Goal: Transaction & Acquisition: Purchase product/service

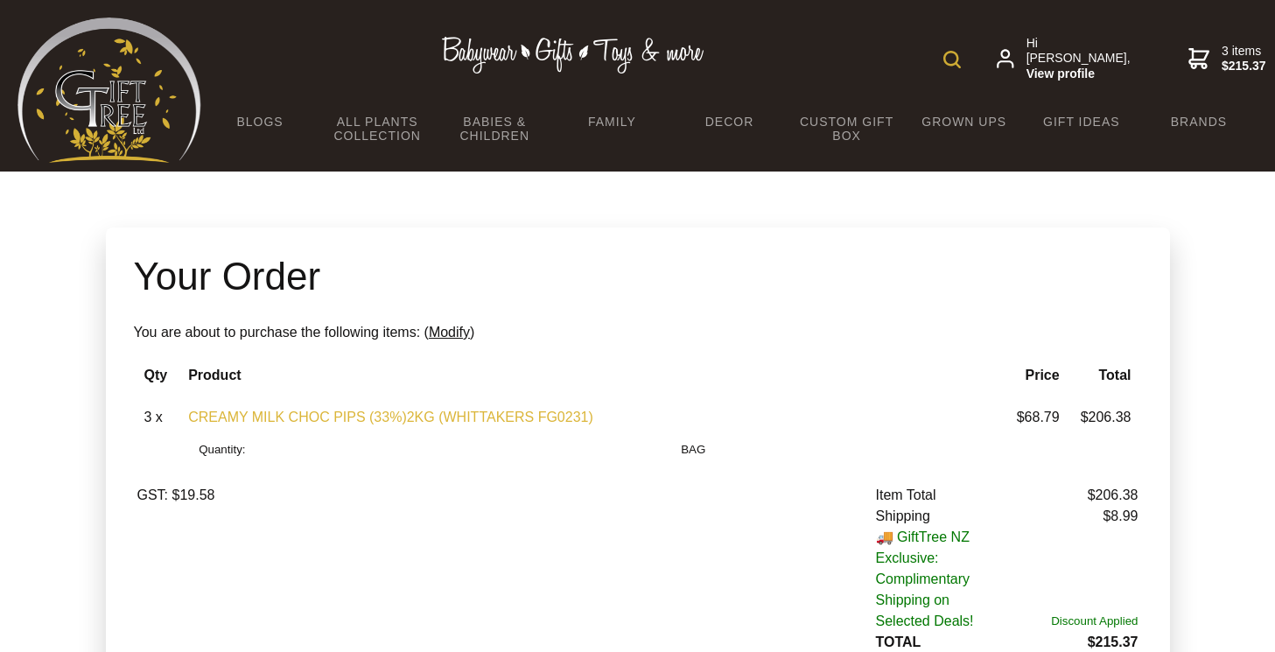
click at [294, 423] on link "CREAMY MILK CHOC PIPS (33%)2KG (WHITTAKERS FG0231)" at bounding box center [390, 417] width 405 height 15
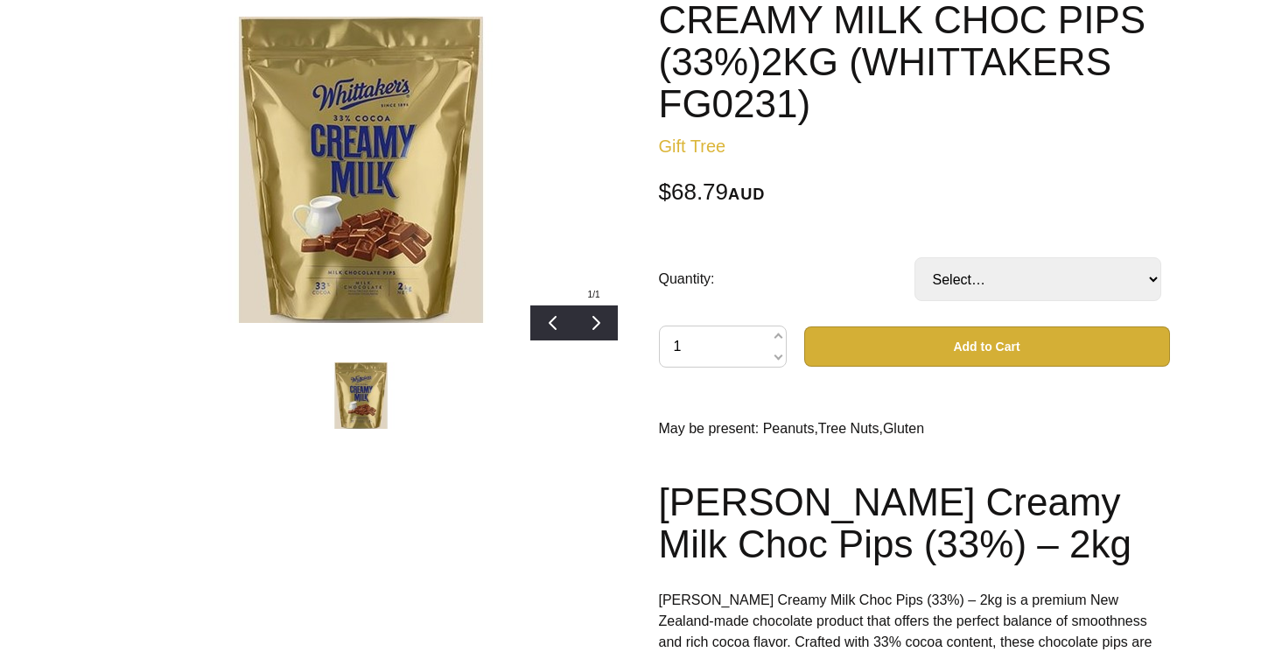
scroll to position [157, 0]
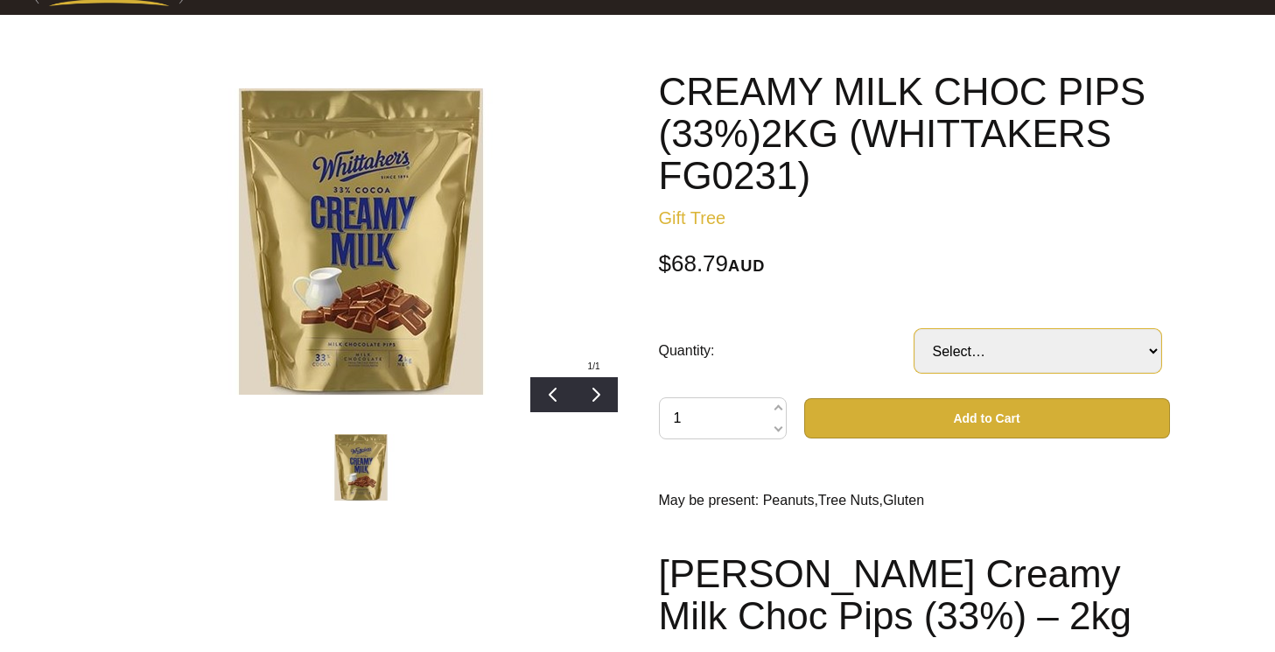
click at [976, 361] on select "Select… BAG CTN(6xBAG) (+ $429.95)" at bounding box center [1038, 351] width 247 height 44
select select "CTN(6xBAG)"
click at [915, 329] on select "Select… BAG CTN(6xBAG) (+ $429.95)" at bounding box center [1038, 351] width 247 height 44
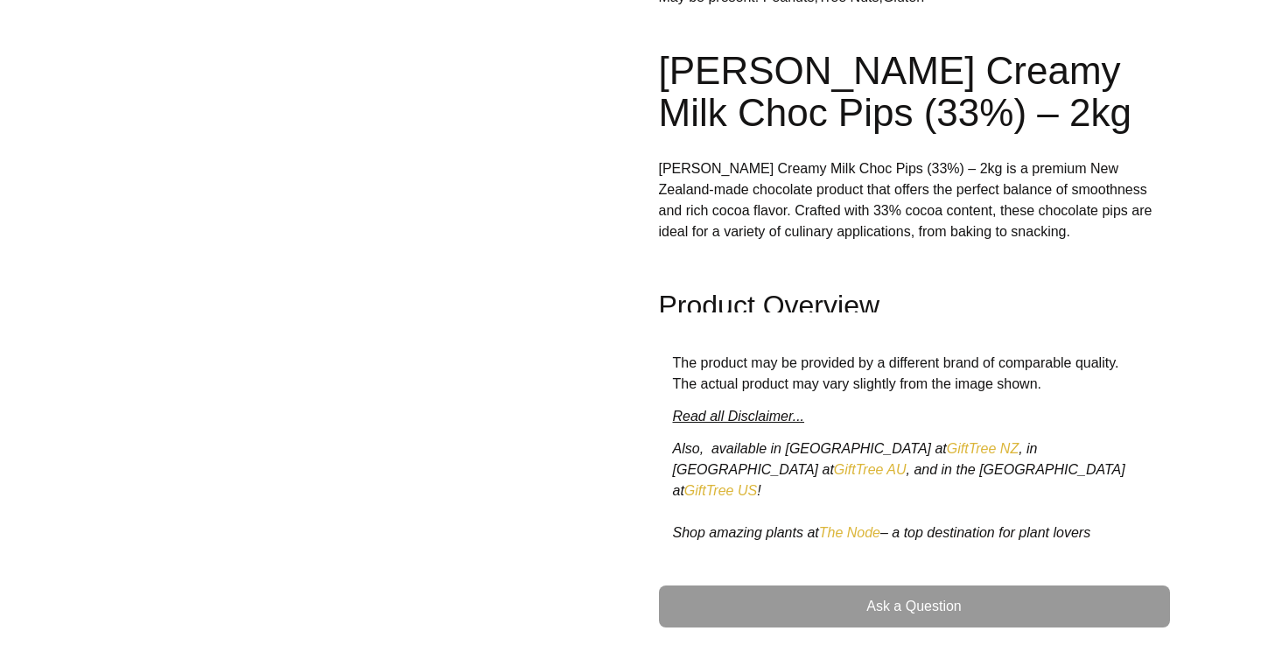
scroll to position [1233, 0]
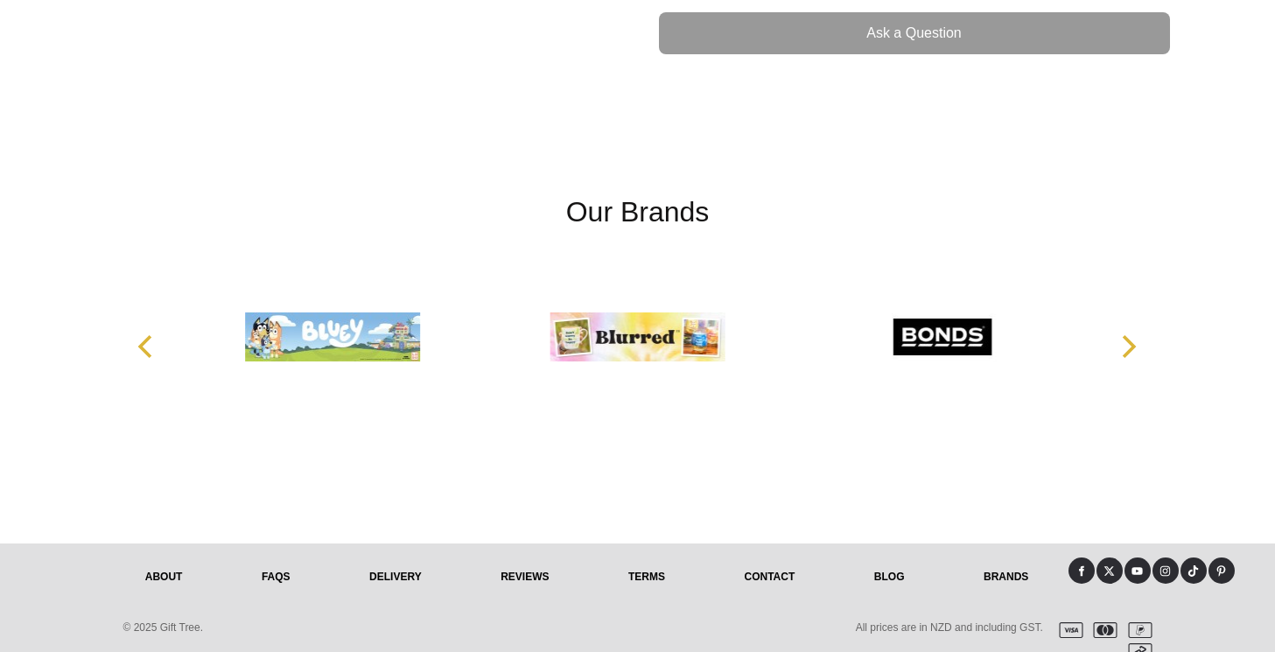
click at [767, 558] on link "Contact" at bounding box center [770, 577] width 130 height 39
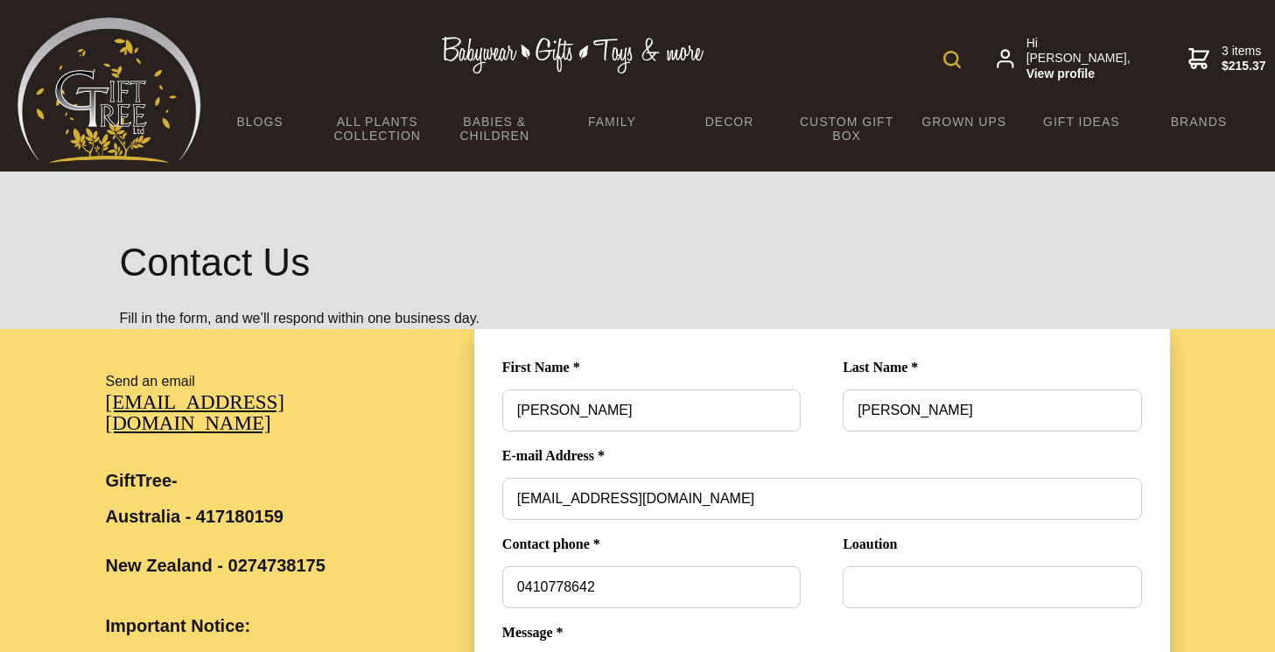
click at [955, 61] on img at bounding box center [953, 60] width 18 height 18
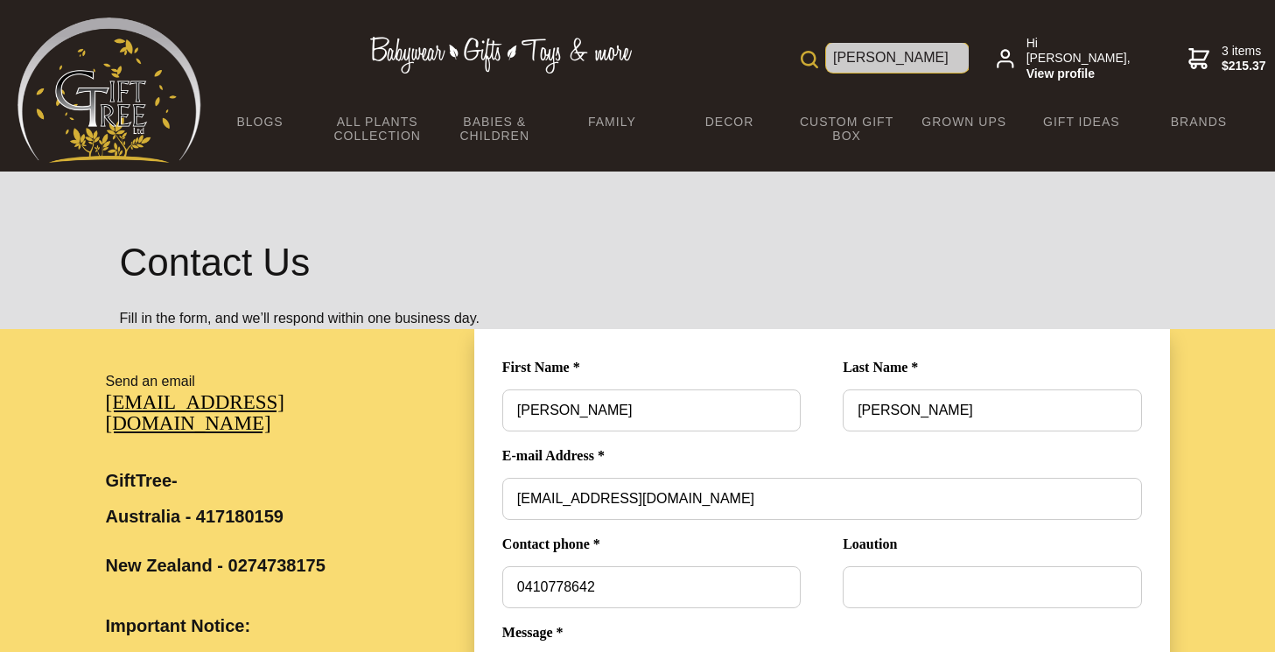
type input "[PERSON_NAME]"
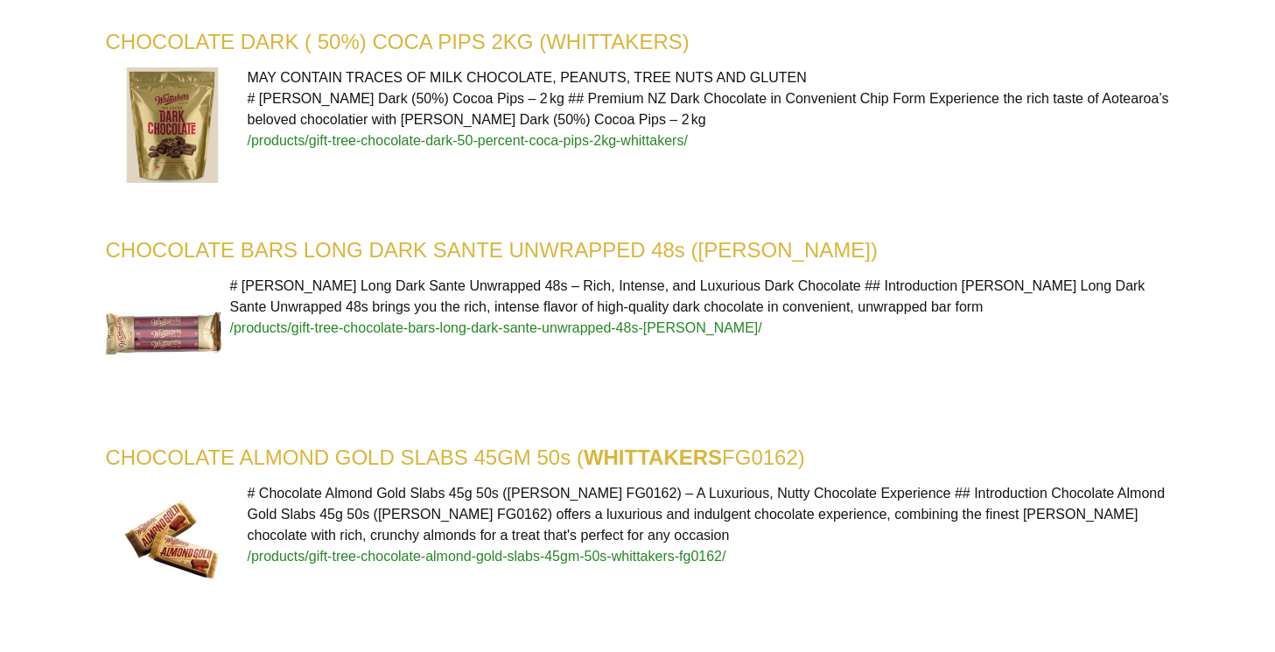
scroll to position [698, 0]
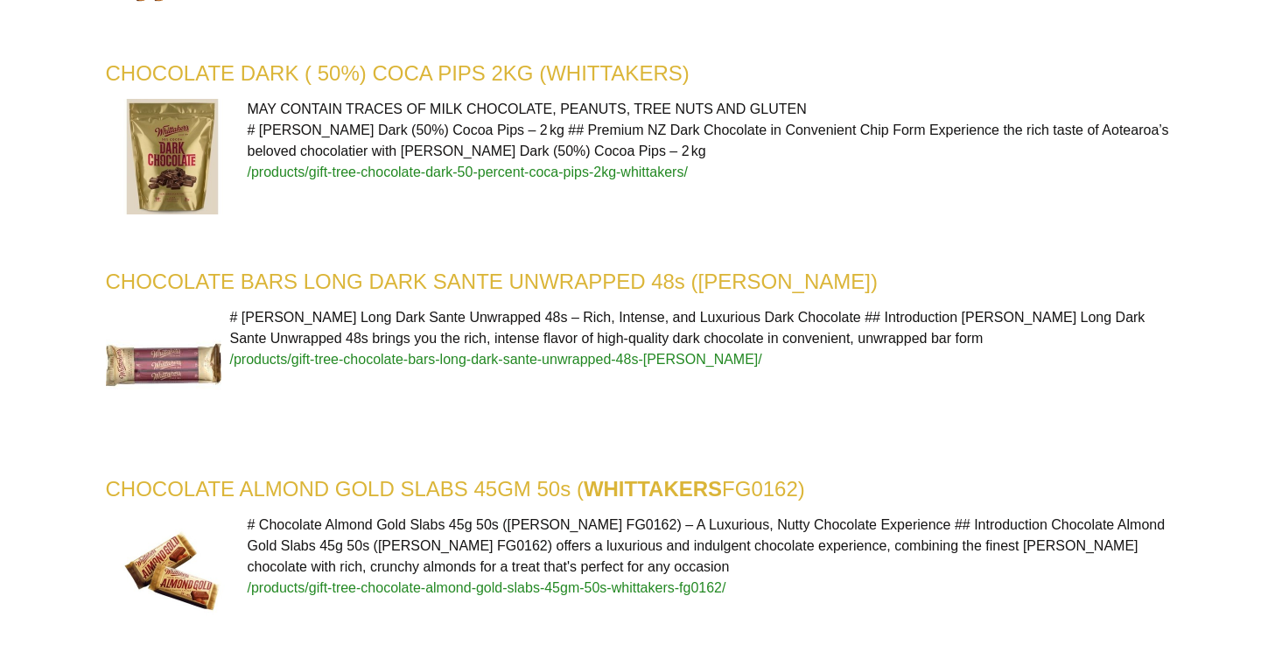
click at [586, 175] on span "/products/gift-tree-chocolate-dark-50-percent-coca-pips-2kg-whittakers/" at bounding box center [468, 172] width 440 height 15
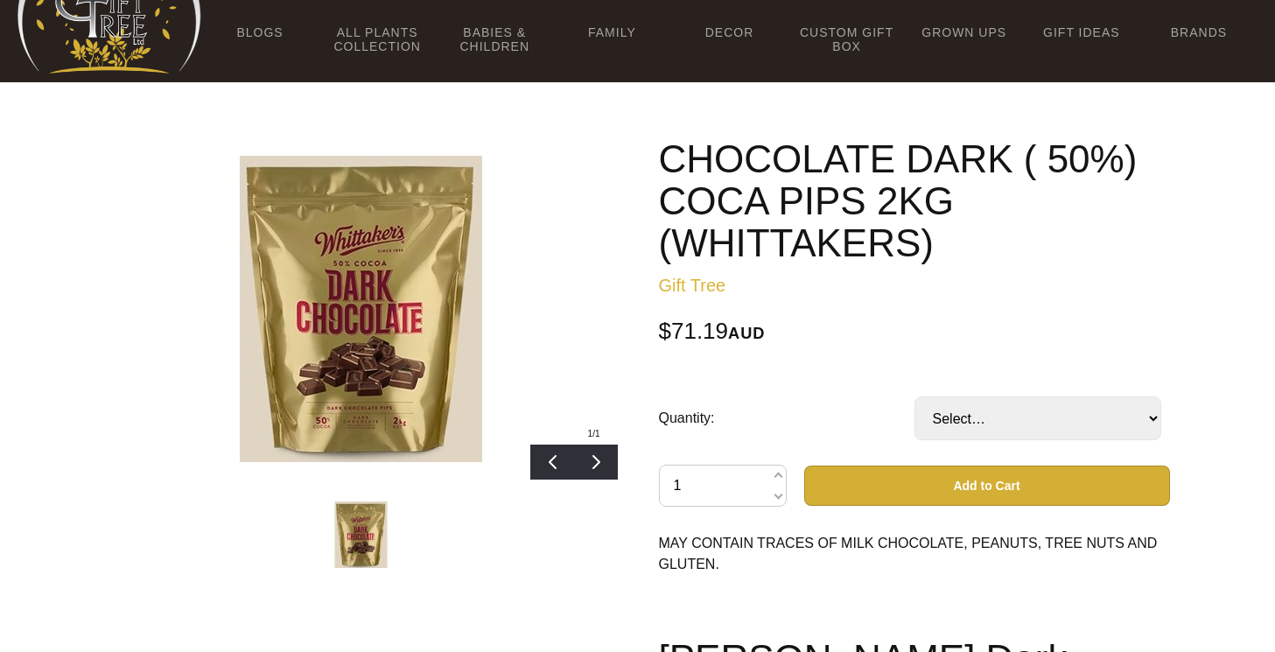
scroll to position [198, 0]
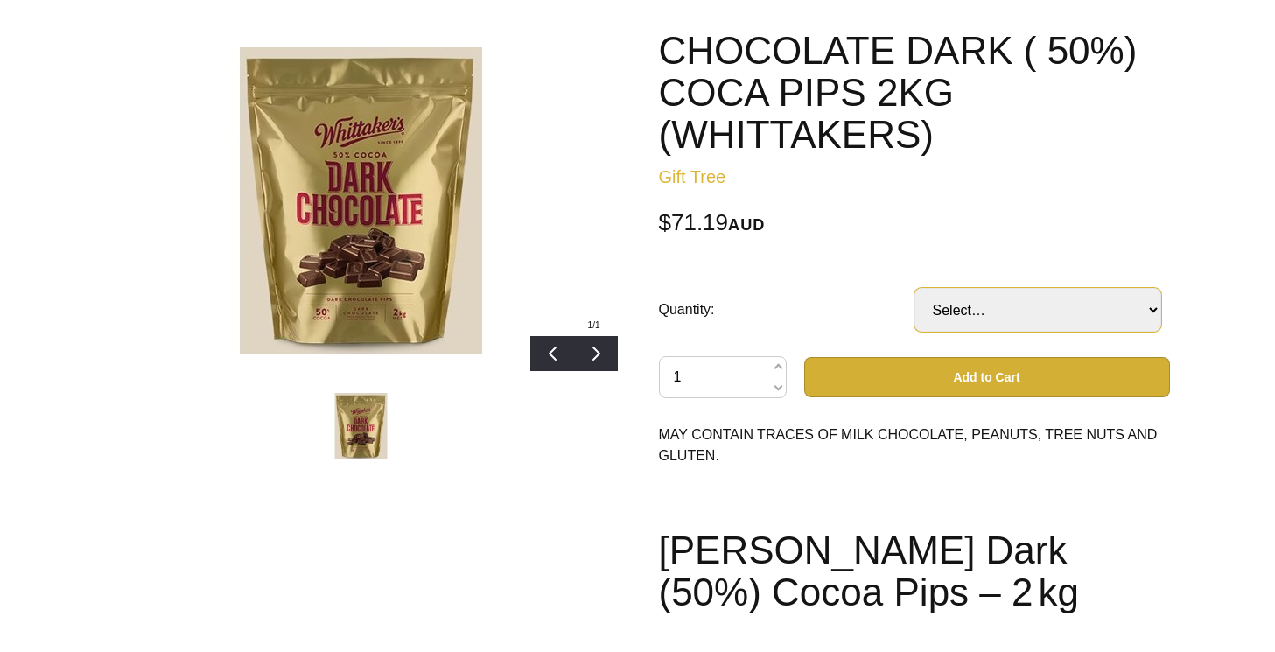
click at [1038, 306] on select "Select… 5 (+ $444.95)" at bounding box center [1038, 310] width 247 height 44
click at [881, 387] on button "Add to Cart" at bounding box center [987, 377] width 366 height 40
click at [984, 312] on select "Select… 5 (+ $444.95)" at bounding box center [1038, 310] width 247 height 44
select select "5"
click at [915, 288] on select "Select… 5 (+ $444.95)" at bounding box center [1038, 310] width 247 height 44
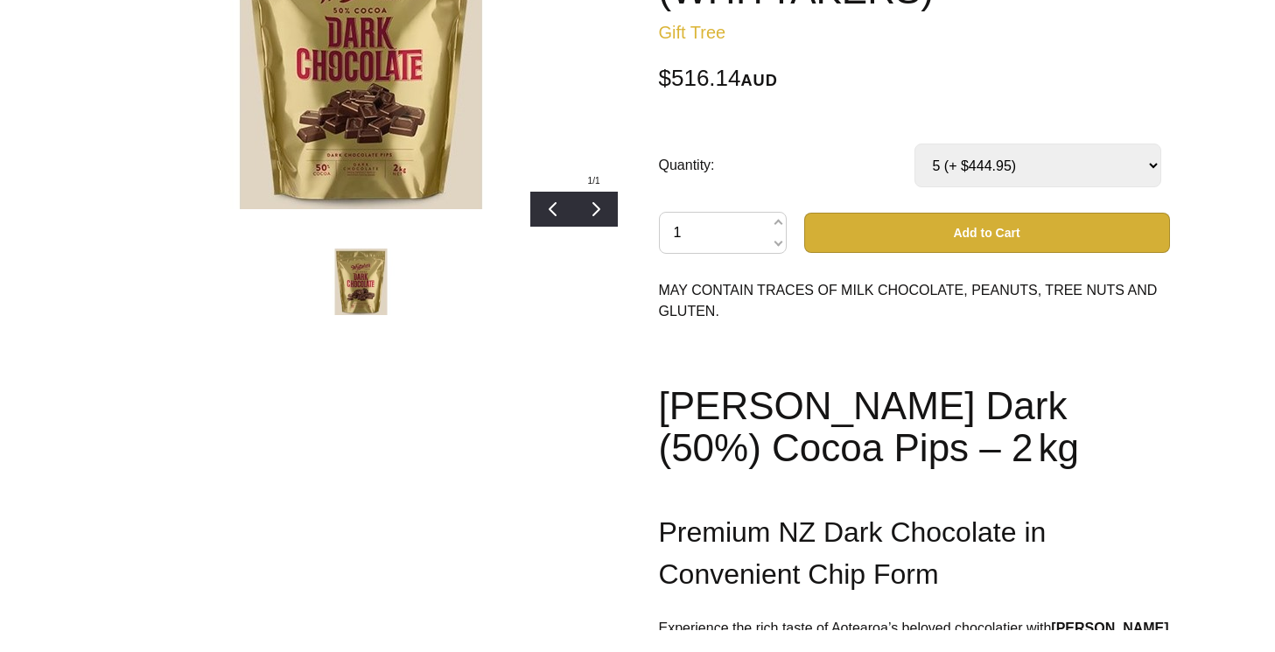
scroll to position [343, 0]
click at [986, 168] on select "Select… 5 (+ $444.95)" at bounding box center [1038, 165] width 247 height 44
select select
click at [915, 143] on select "Select… 5 (+ $444.95)" at bounding box center [1038, 165] width 247 height 44
select select "5"
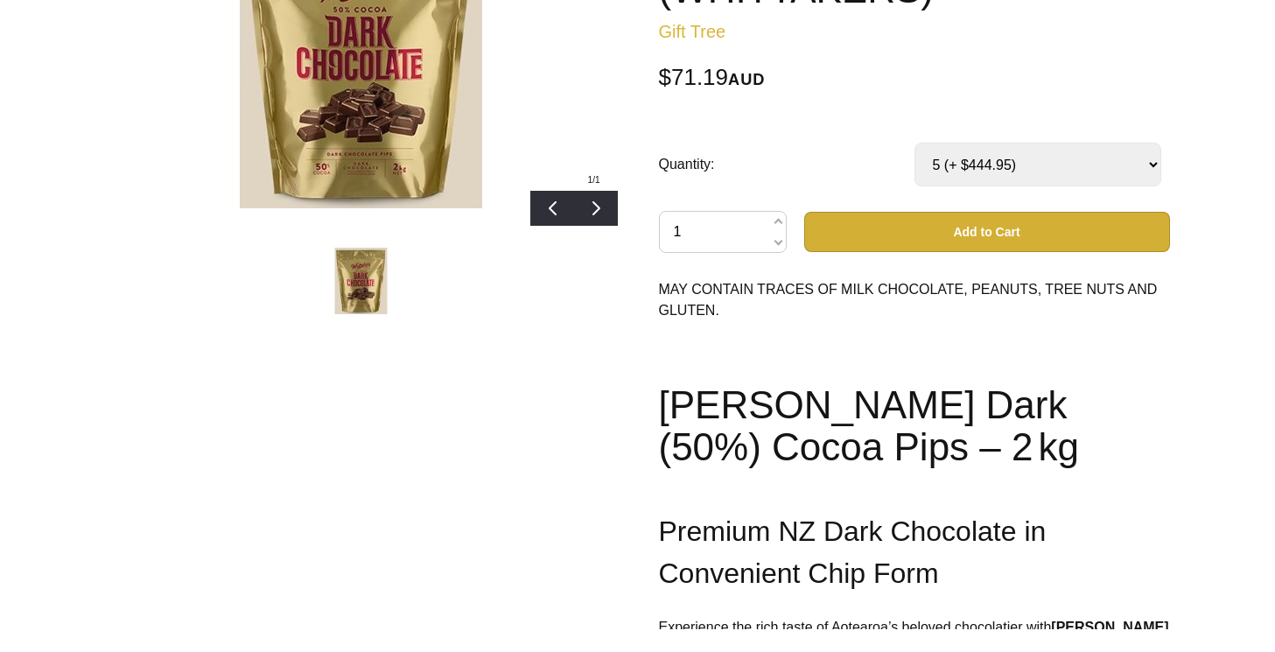
click at [915, 143] on select "Select… 5 (+ $444.95)" at bounding box center [1038, 165] width 247 height 44
click at [930, 235] on button "Add to Cart" at bounding box center [987, 232] width 366 height 40
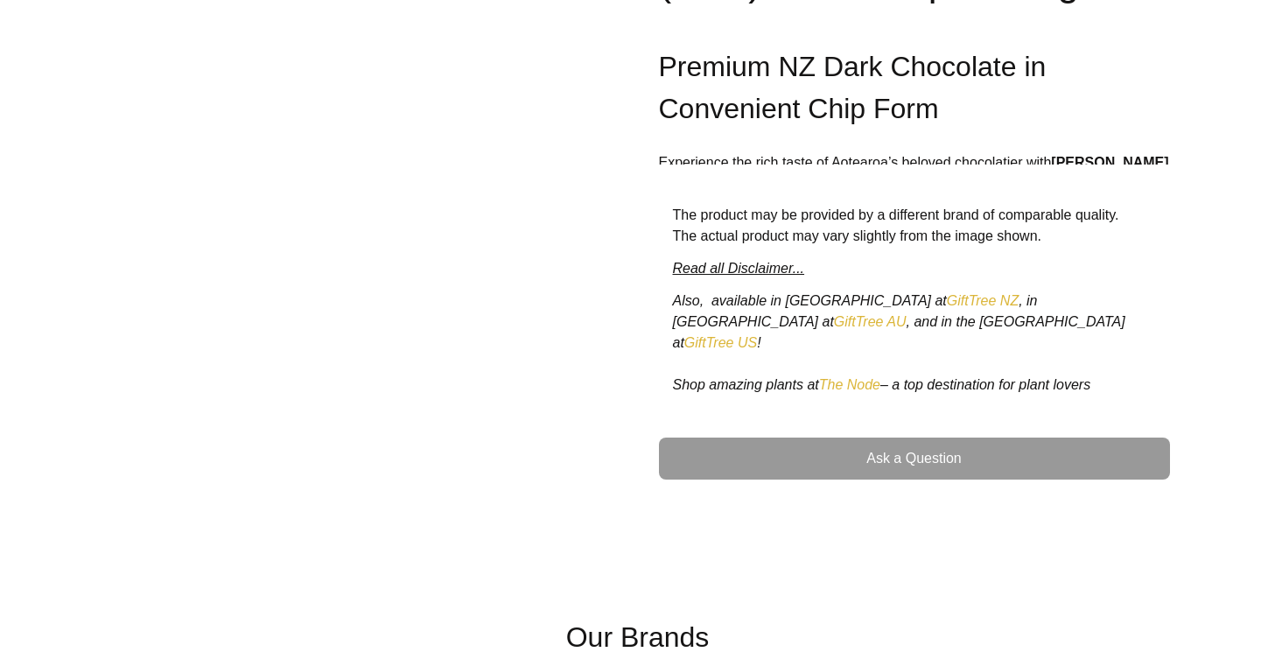
scroll to position [979, 0]
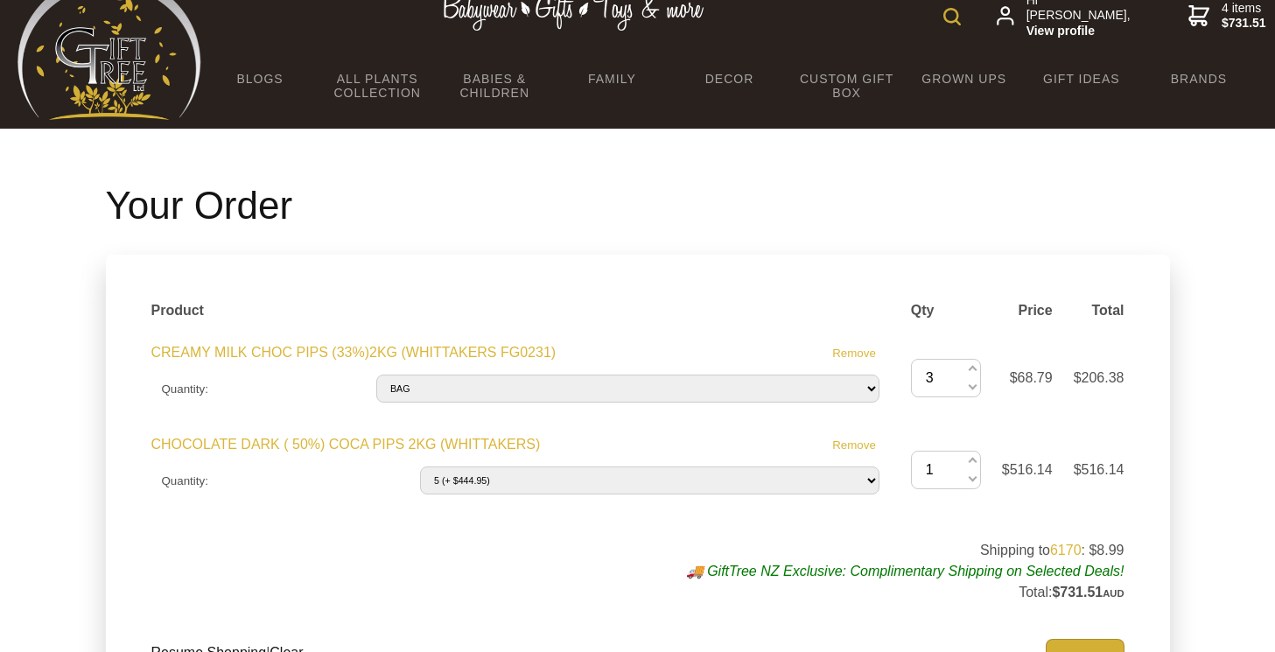
scroll to position [144, 0]
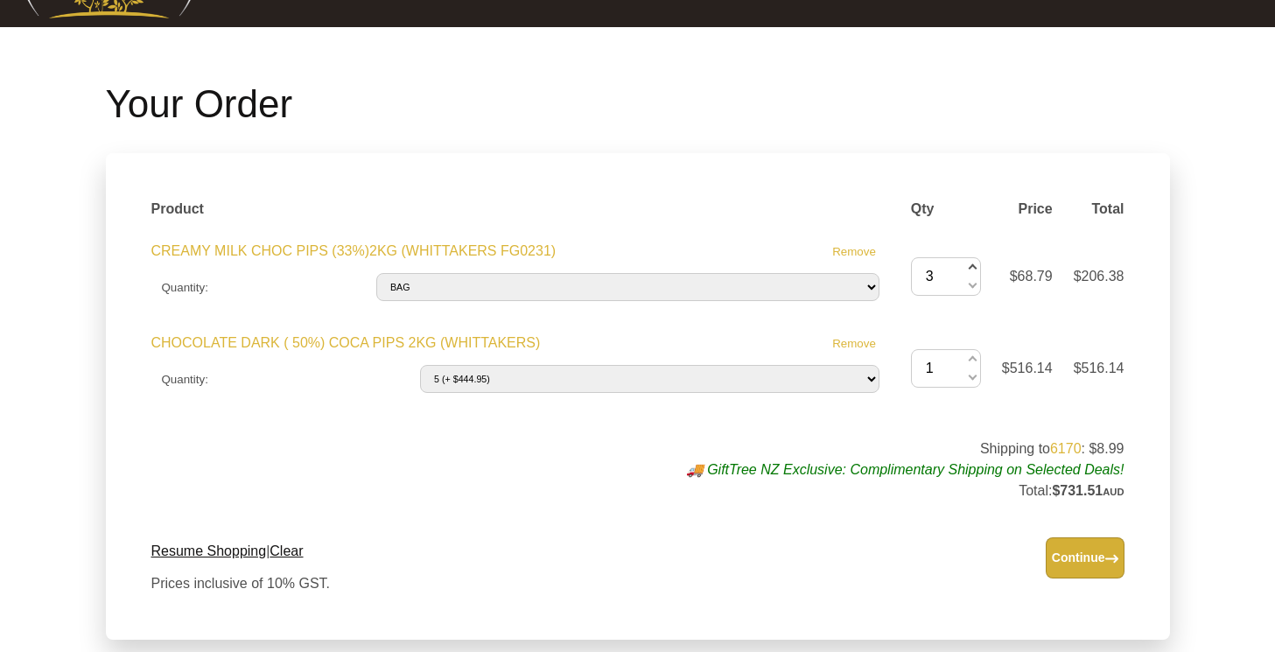
click at [972, 270] on span at bounding box center [971, 268] width 9 height 19
type input "4"
click at [971, 268] on span at bounding box center [971, 268] width 9 height 19
type input "6"
click at [972, 283] on span at bounding box center [971, 284] width 9 height 19
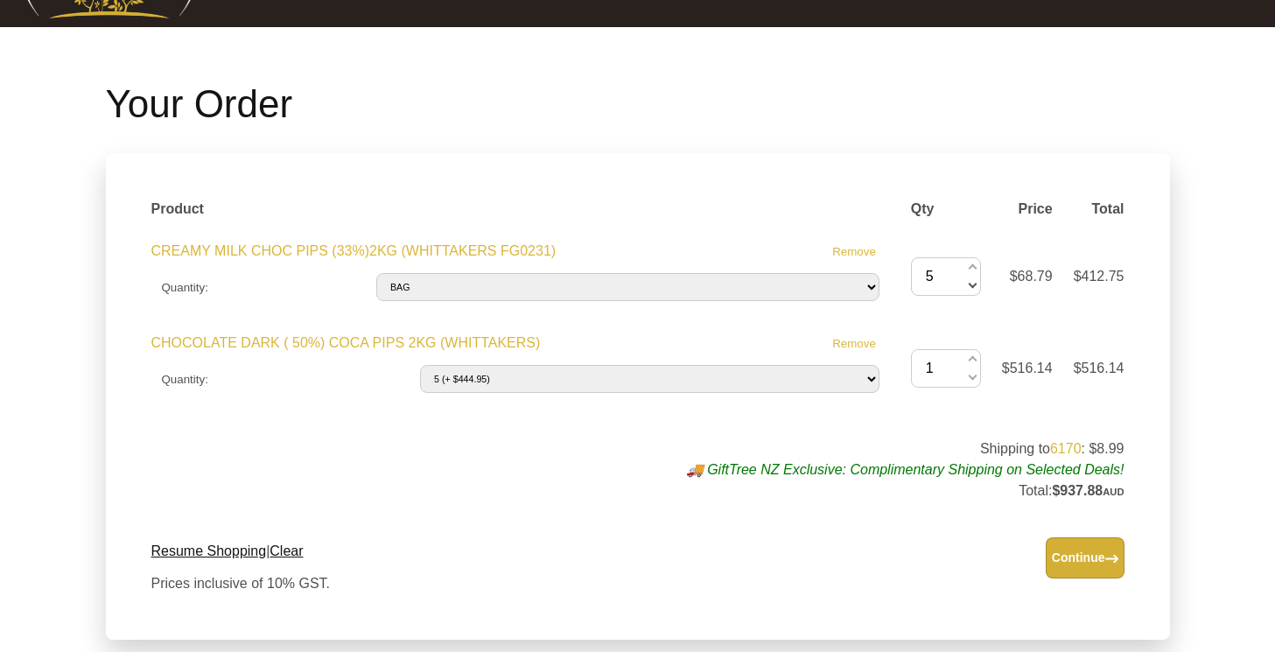
click at [972, 283] on span at bounding box center [971, 284] width 9 height 19
type input "4"
click at [972, 283] on span at bounding box center [971, 284] width 9 height 19
type input "3"
click at [972, 282] on span at bounding box center [971, 284] width 9 height 19
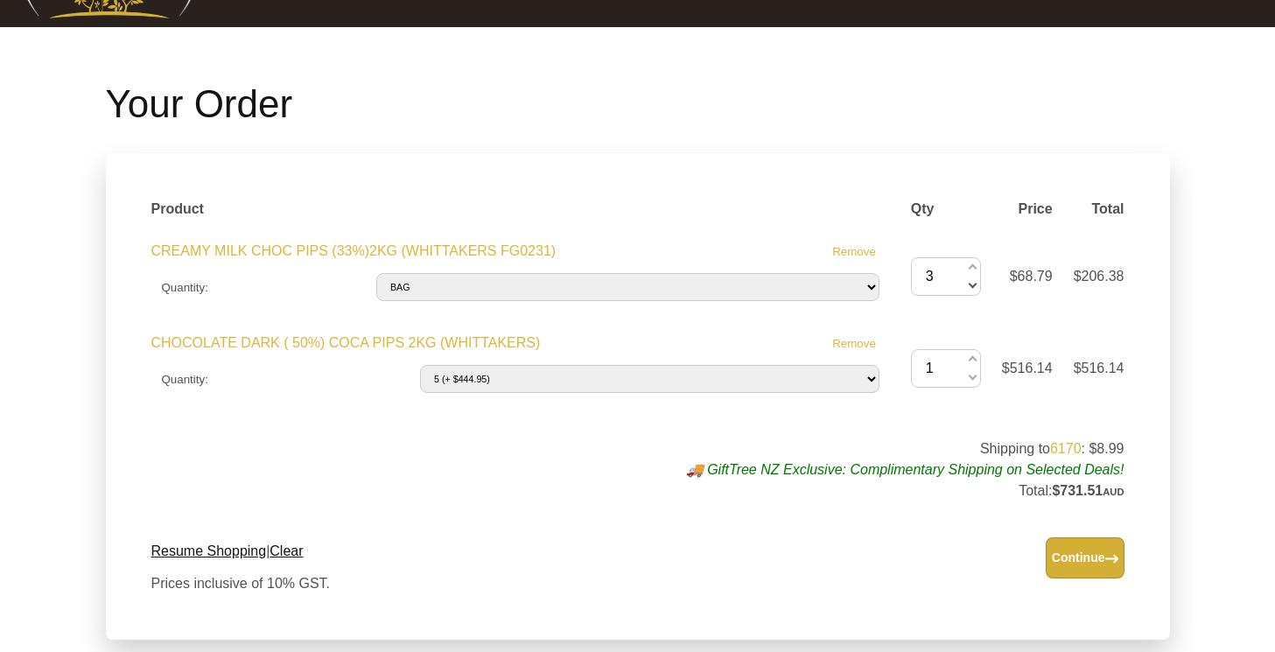
type input "2"
click at [972, 284] on span at bounding box center [971, 284] width 9 height 19
type input "1"
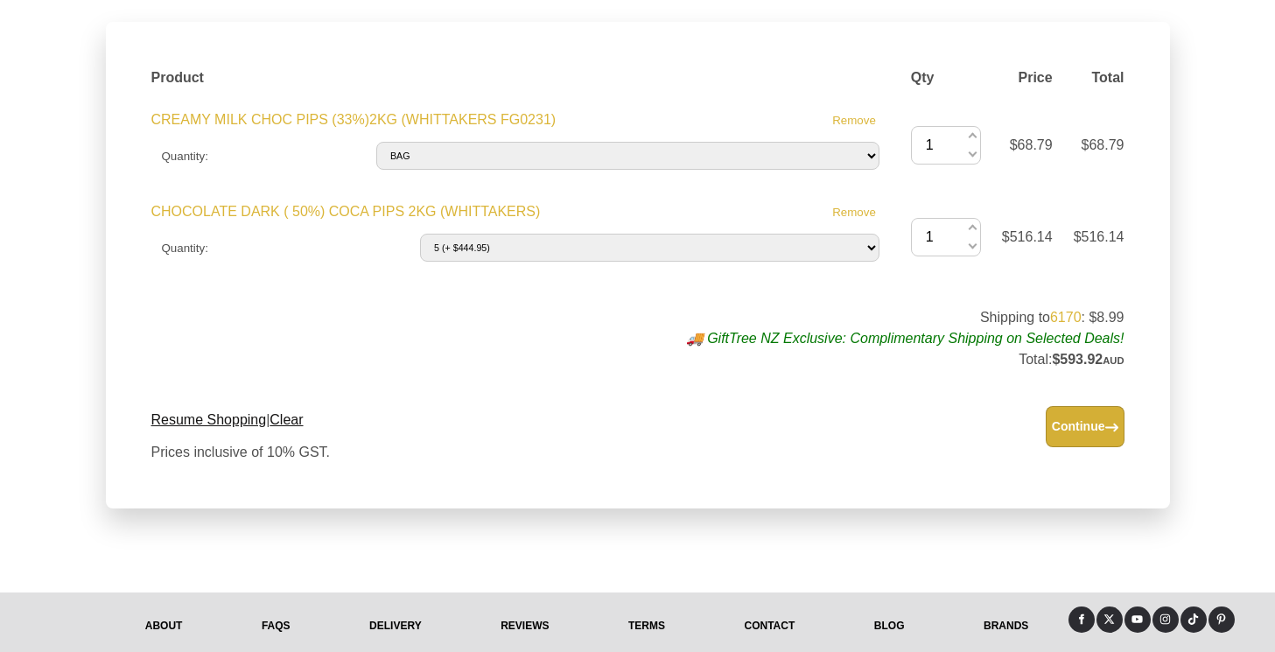
scroll to position [278, 0]
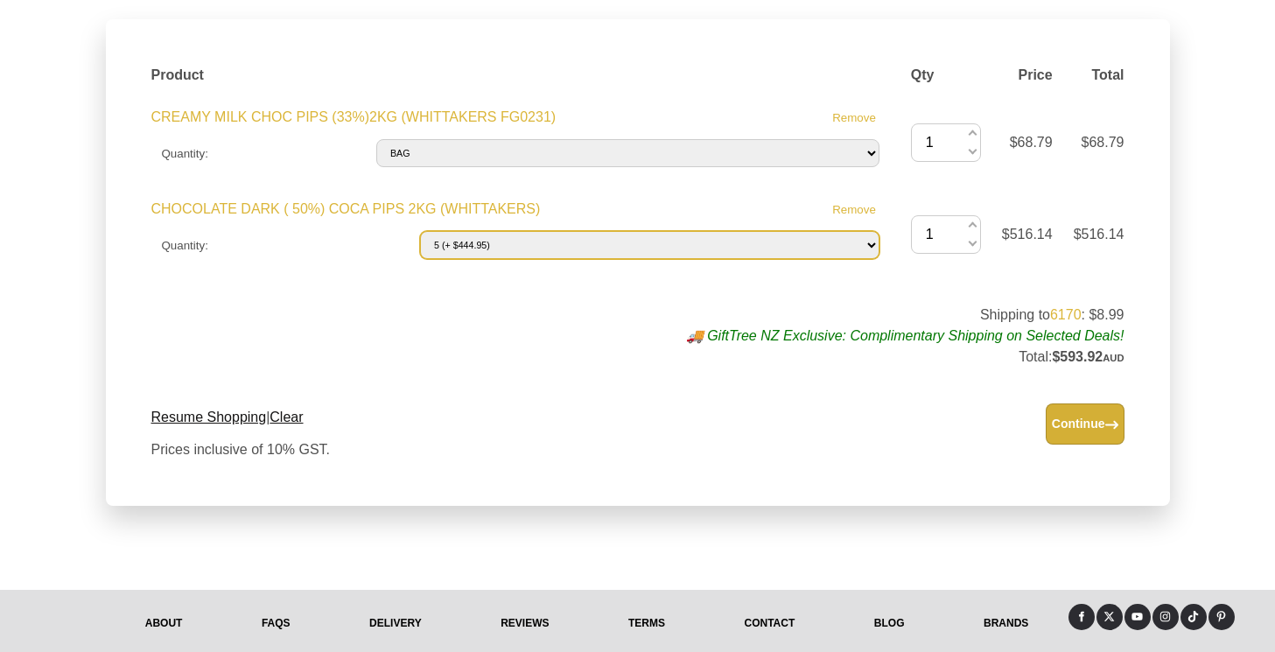
click at [849, 256] on select "Please Select… 5 (+ $444.95)" at bounding box center [649, 245] width 459 height 28
click at [420, 231] on select "Please Select… 5 (+ $444.95)" at bounding box center [649, 245] width 459 height 28
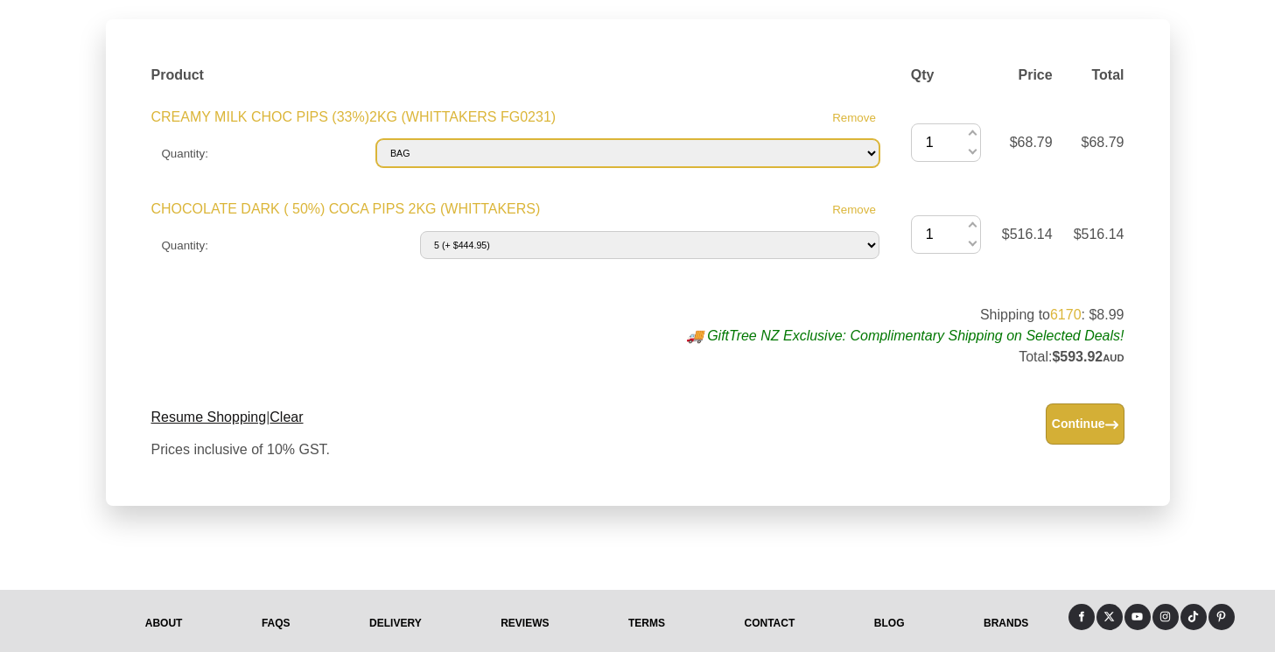
click at [771, 166] on select "Please Select… BAG CTN(6xBAG) (+ $429.95)" at bounding box center [627, 153] width 503 height 28
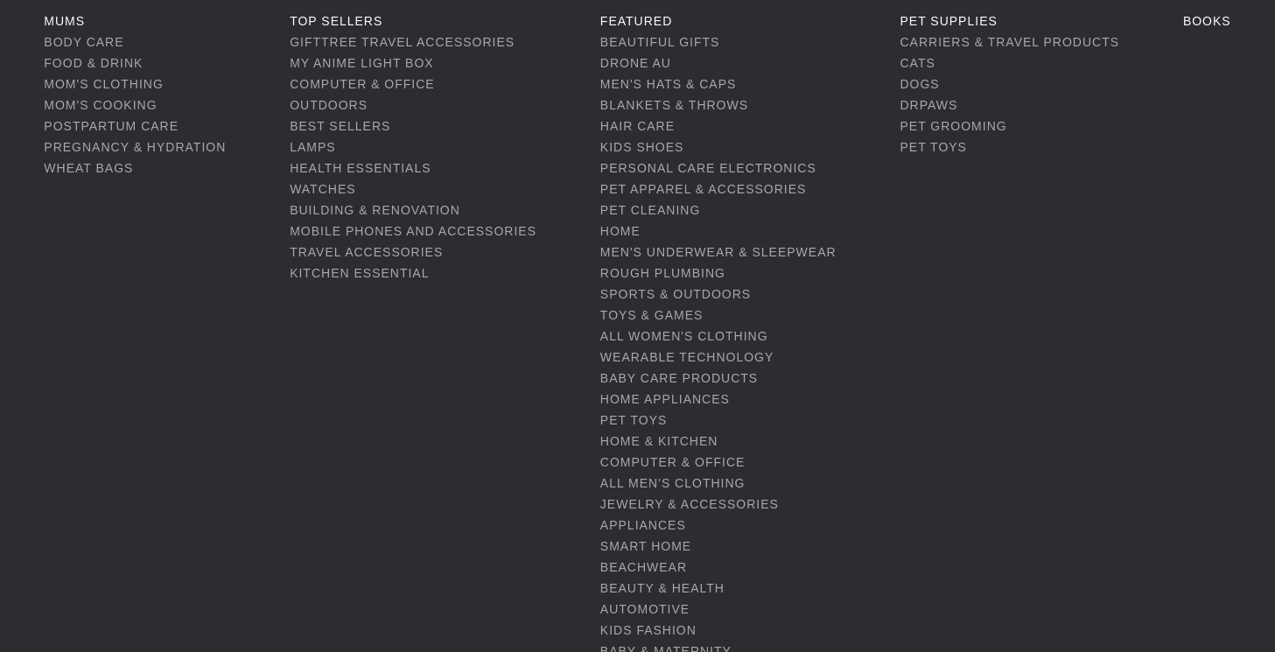
scroll to position [0, 0]
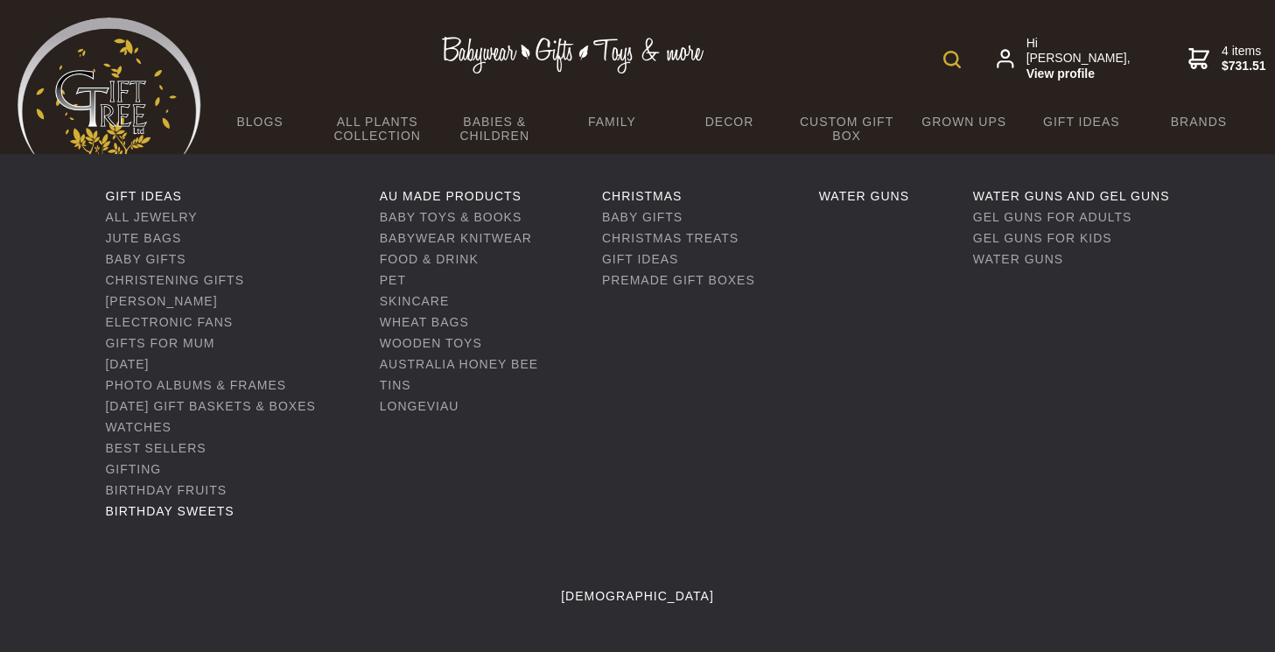
click at [154, 510] on link "Birthday Sweets" at bounding box center [169, 511] width 129 height 14
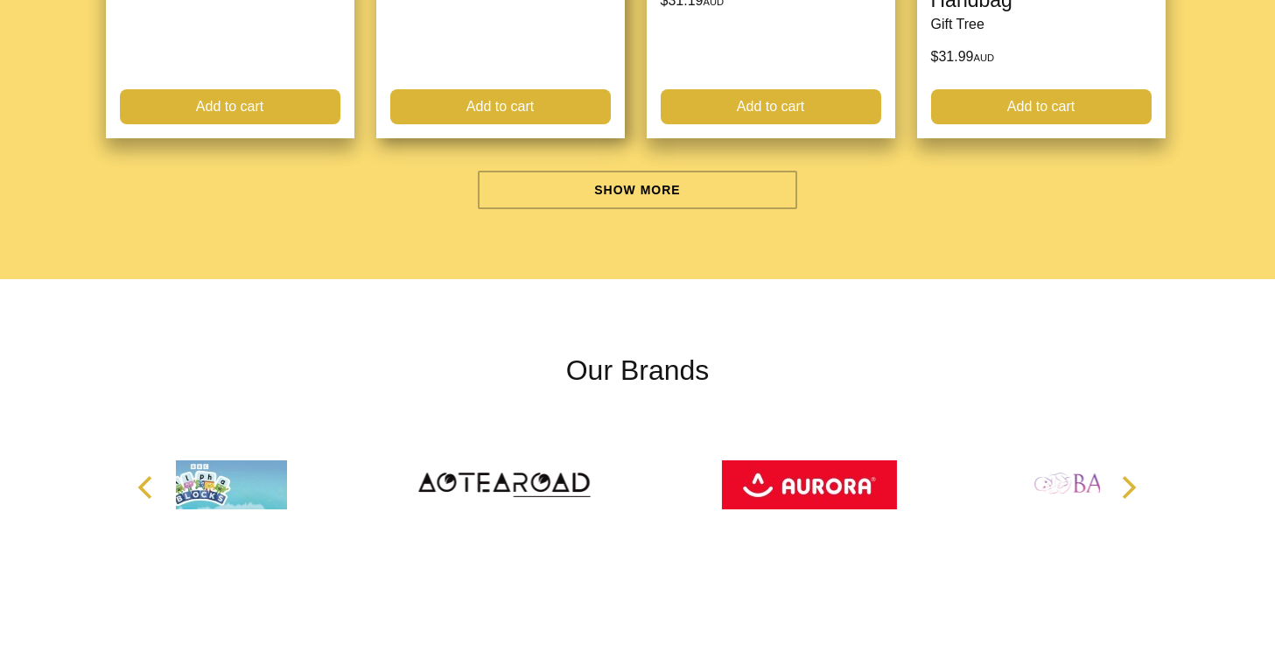
scroll to position [5684, 0]
